Goal: Navigation & Orientation: Find specific page/section

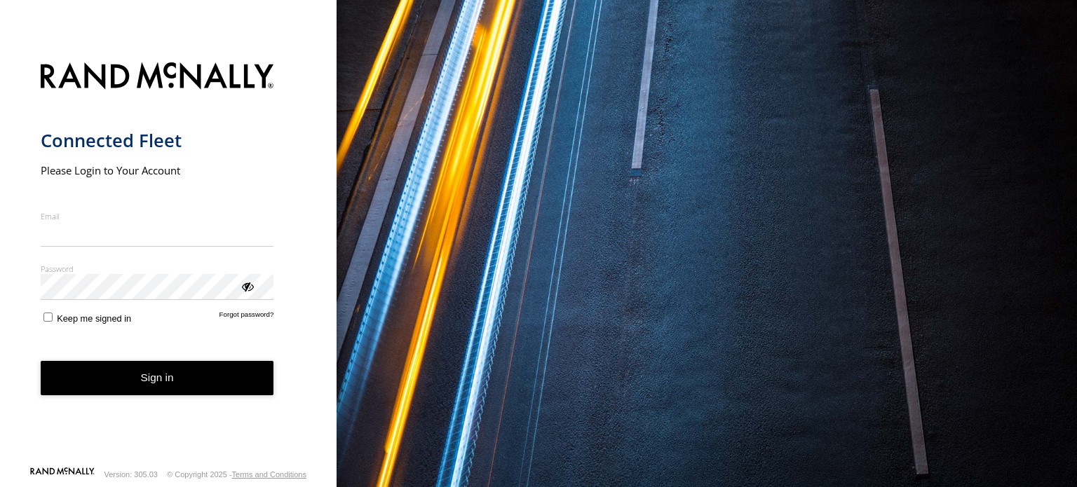
type input "**********"
click at [254, 386] on button "Sign in" at bounding box center [157, 378] width 233 height 34
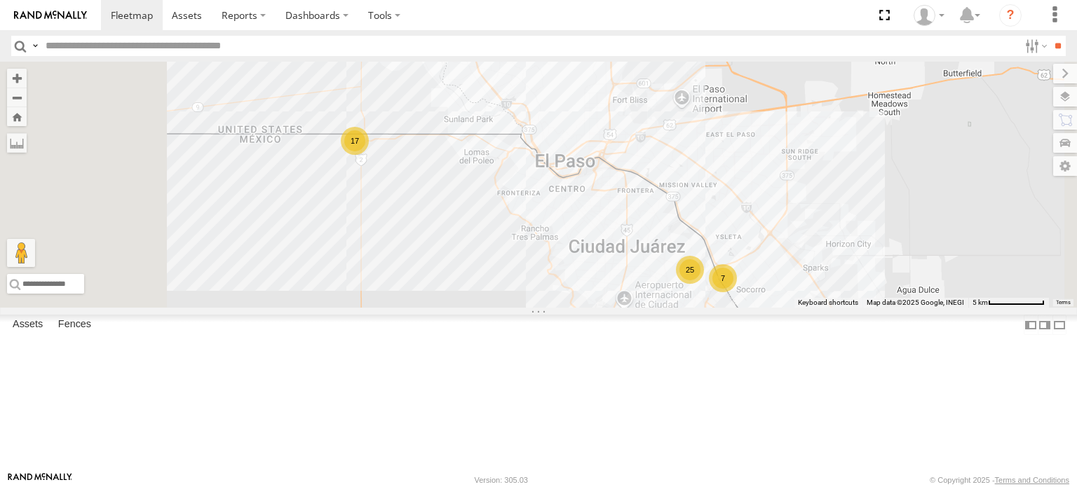
scroll to position [280, 0]
click at [0, 0] on div "FOXCONN" at bounding box center [0, 0] width 0 height 0
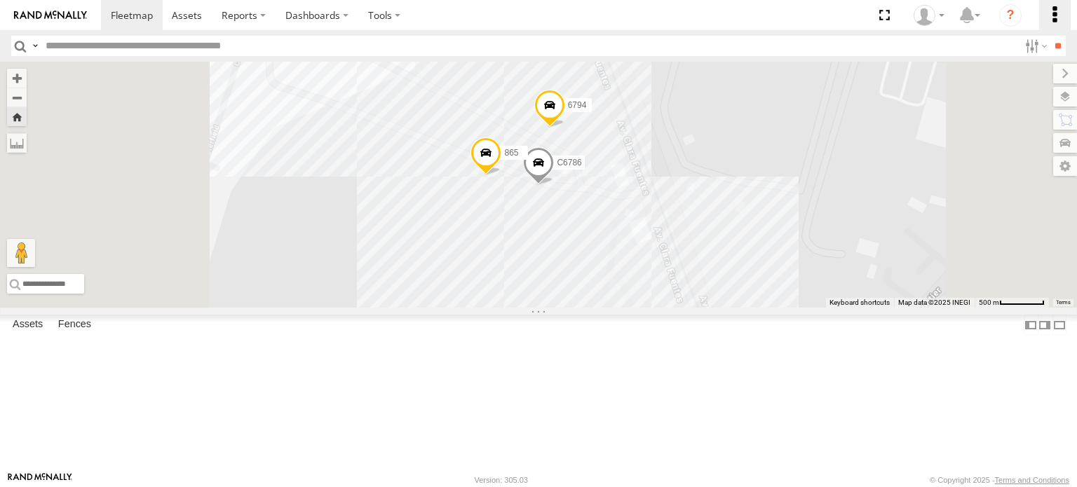
scroll to position [0, 0]
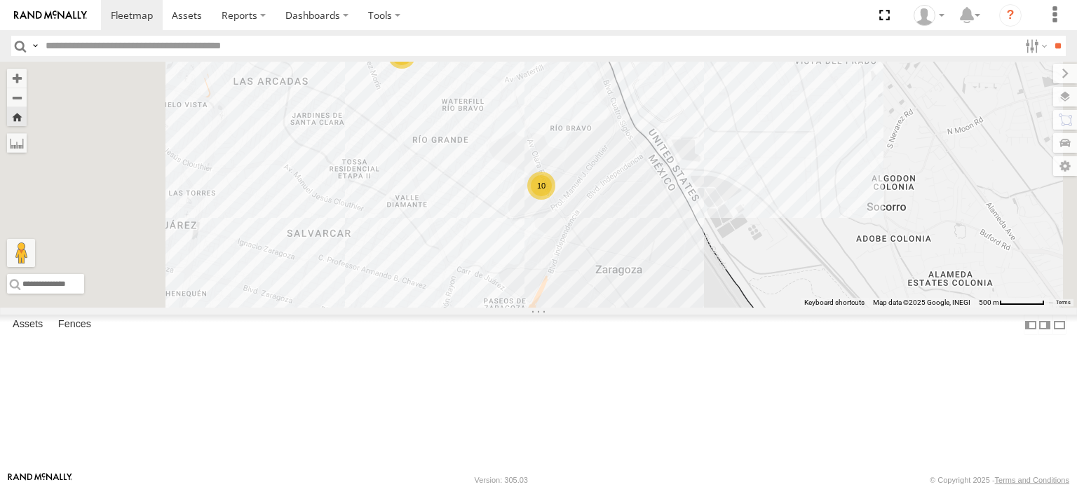
click at [0, 0] on div "9254 FOXCONN AD MEX STA TERE SERVICIO INTERNACIONAL DE ENLACE TERRESTRE SA 31.7…" at bounding box center [0, 0] width 0 height 0
